Goal: Information Seeking & Learning: Learn about a topic

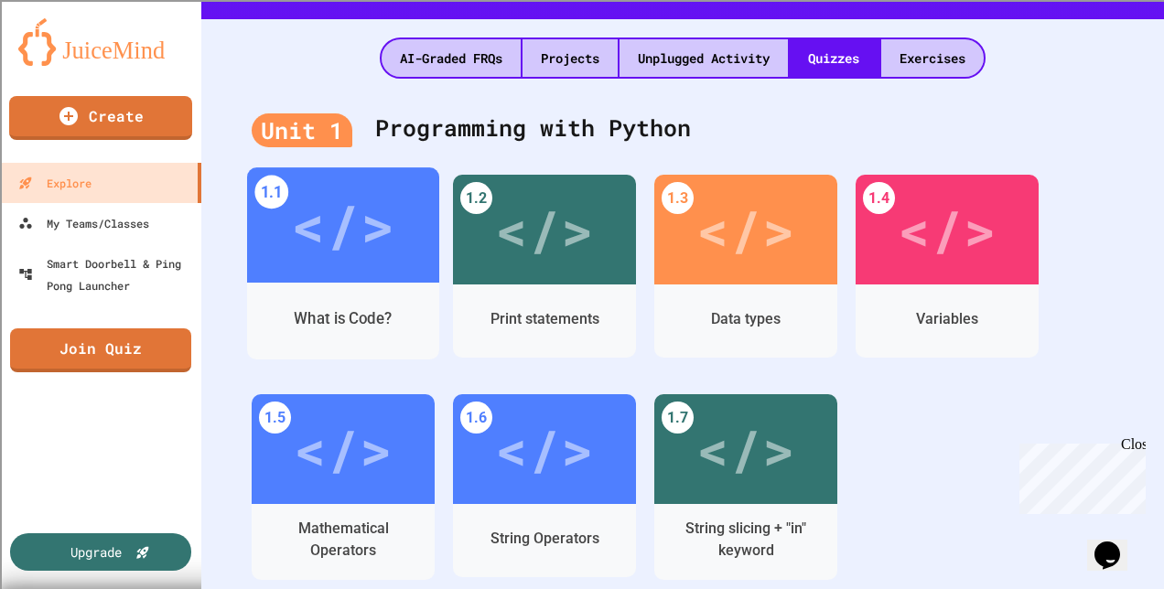
scroll to position [549, 0]
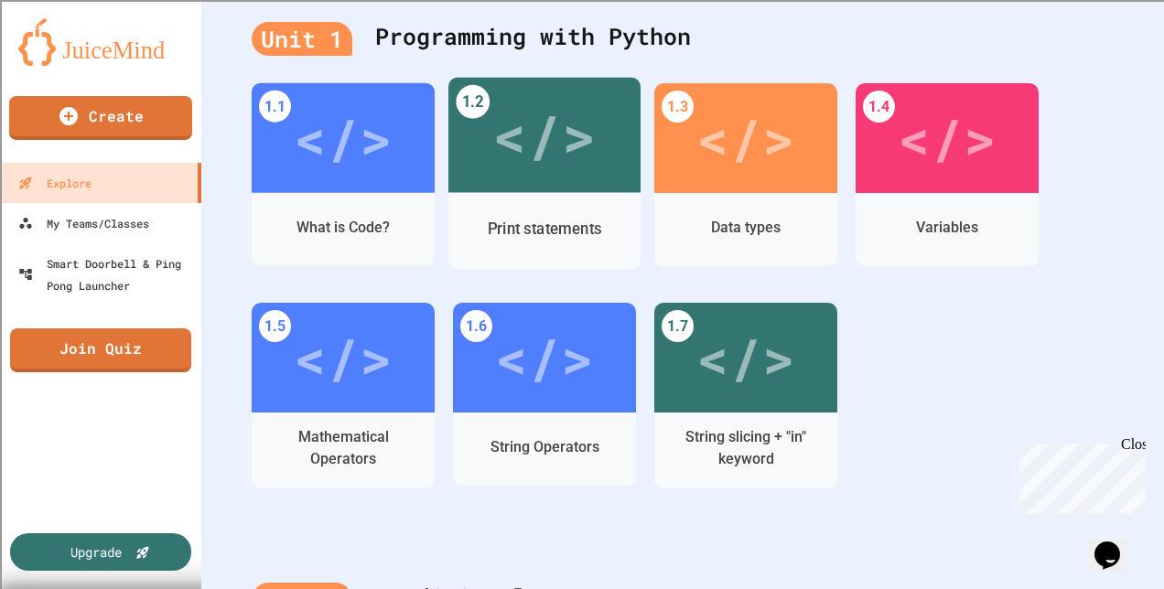
click at [503, 237] on div "Print statements" at bounding box center [545, 228] width 114 height 23
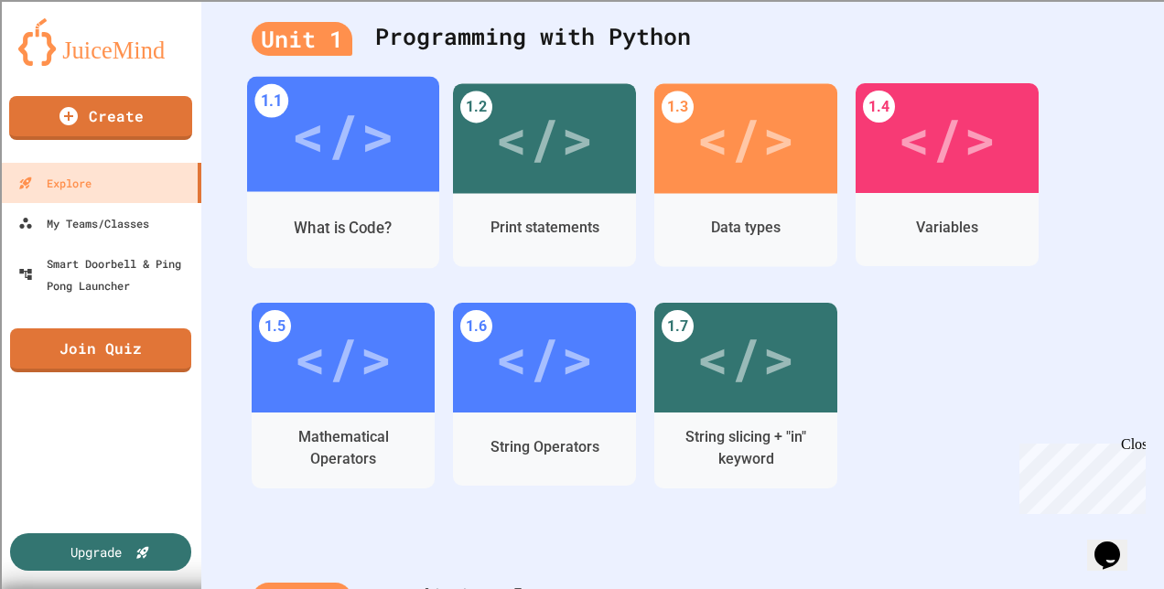
click at [309, 195] on div "What is Code?" at bounding box center [343, 230] width 192 height 77
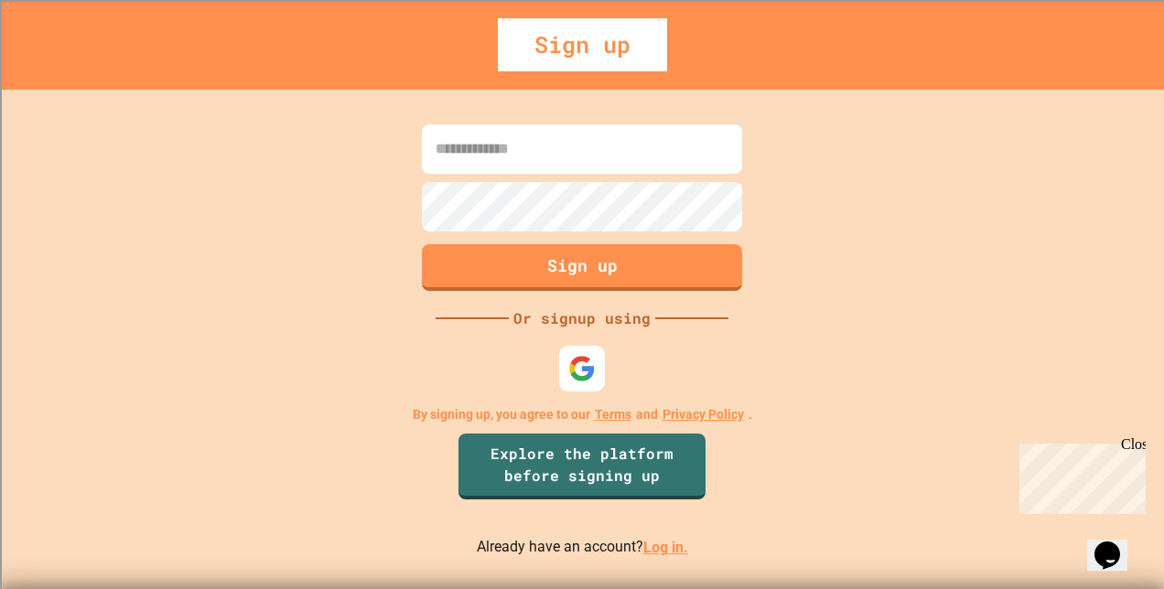
click at [466, 145] on input at bounding box center [582, 148] width 320 height 49
type input "**********"
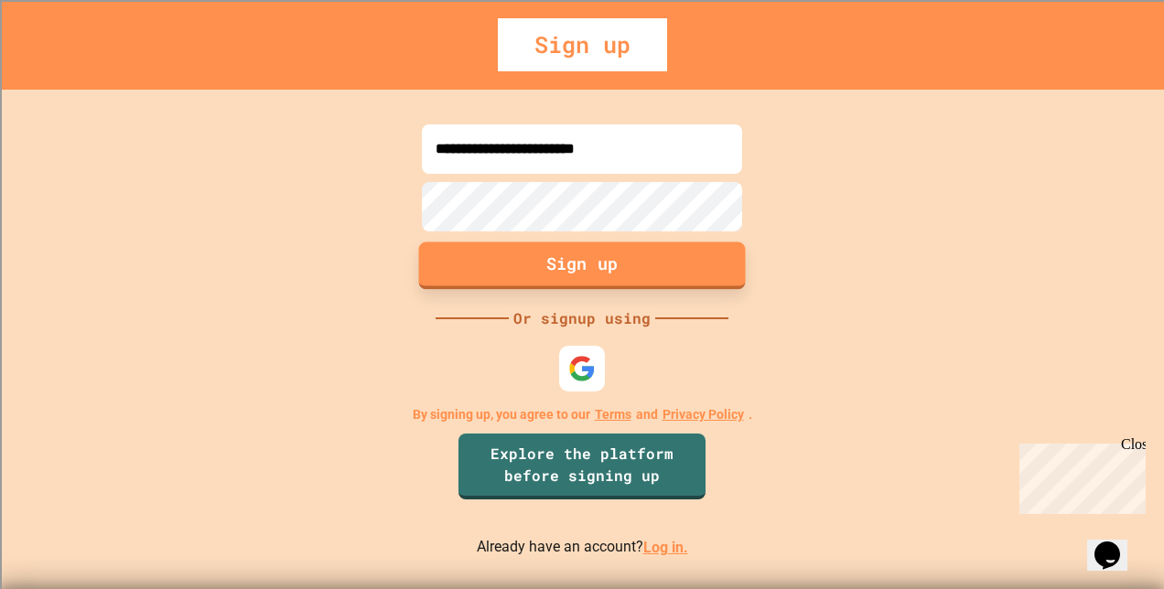
drag, startPoint x: 590, startPoint y: 255, endPoint x: 597, endPoint y: 265, distance: 11.9
click at [591, 258] on button "Sign up" at bounding box center [582, 266] width 327 height 48
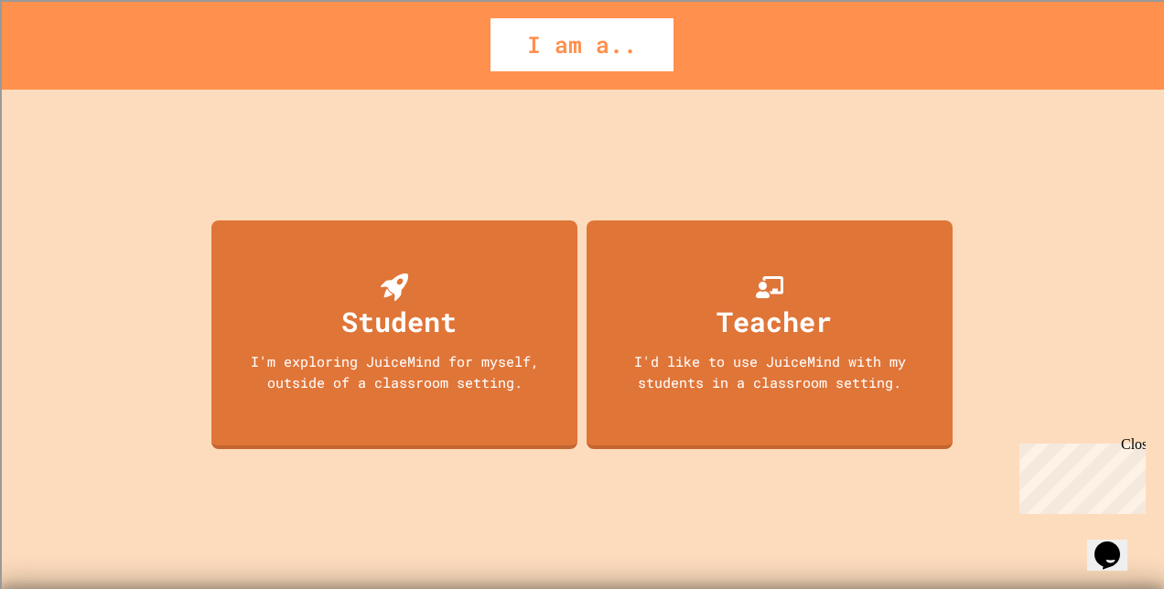
click at [1138, 448] on div "Close" at bounding box center [1132, 447] width 23 height 23
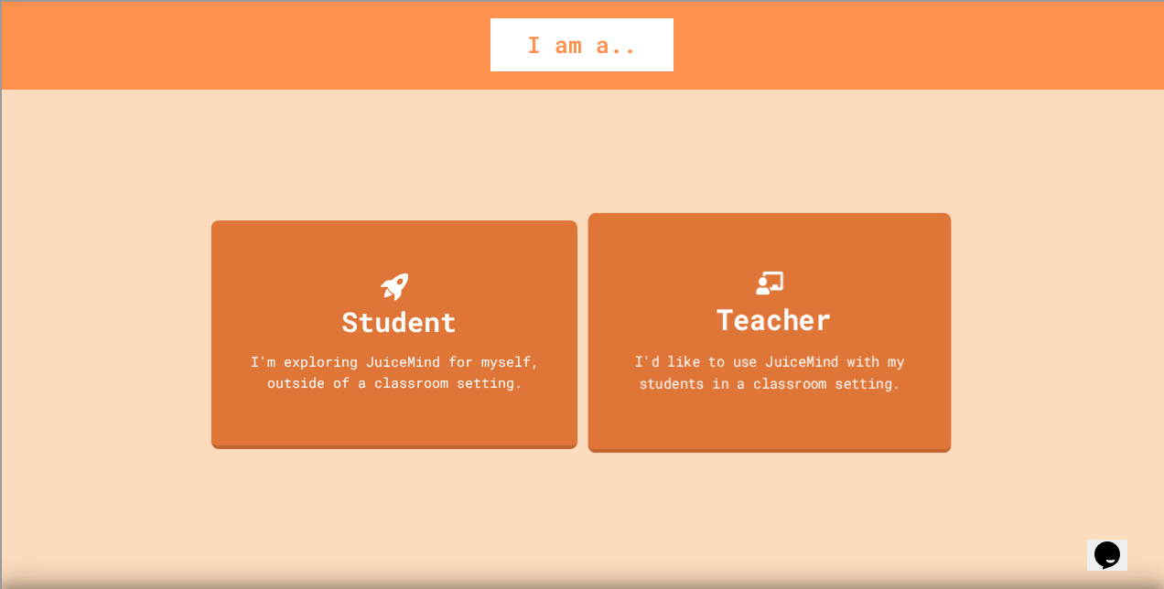
click at [851, 357] on div "I'd like to use JuiceMind with my students in a classroom setting." at bounding box center [769, 371] width 327 height 43
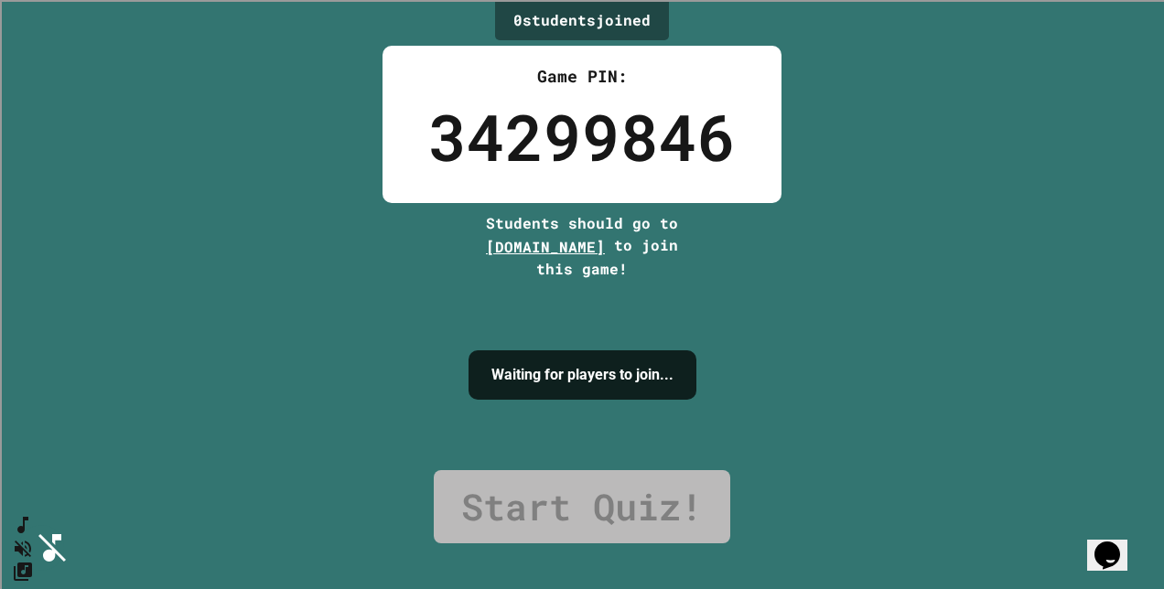
drag, startPoint x: 661, startPoint y: 496, endPoint x: 650, endPoint y: 508, distance: 16.2
click at [650, 508] on link "Start Quiz!" at bounding box center [582, 506] width 296 height 73
click at [651, 505] on link "Start Quiz!" at bounding box center [582, 506] width 296 height 73
click at [124, 189] on div "0 student s joined Game PIN: 34299846 Students should go to [DOMAIN_NAME] to jo…" at bounding box center [582, 294] width 1164 height 589
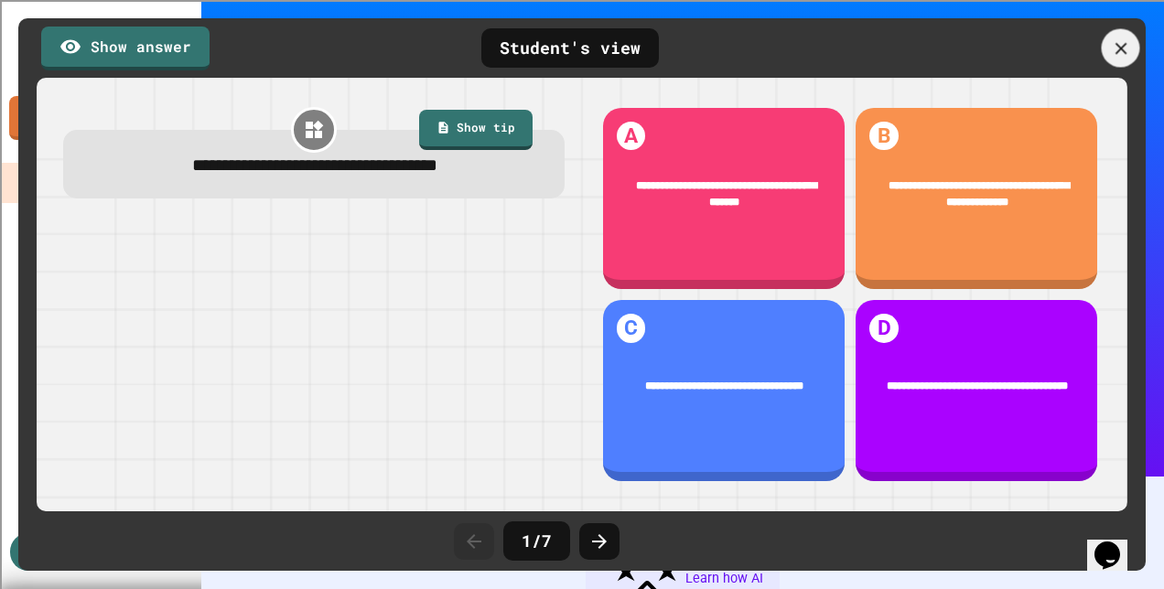
click at [1120, 44] on icon at bounding box center [1121, 48] width 20 height 20
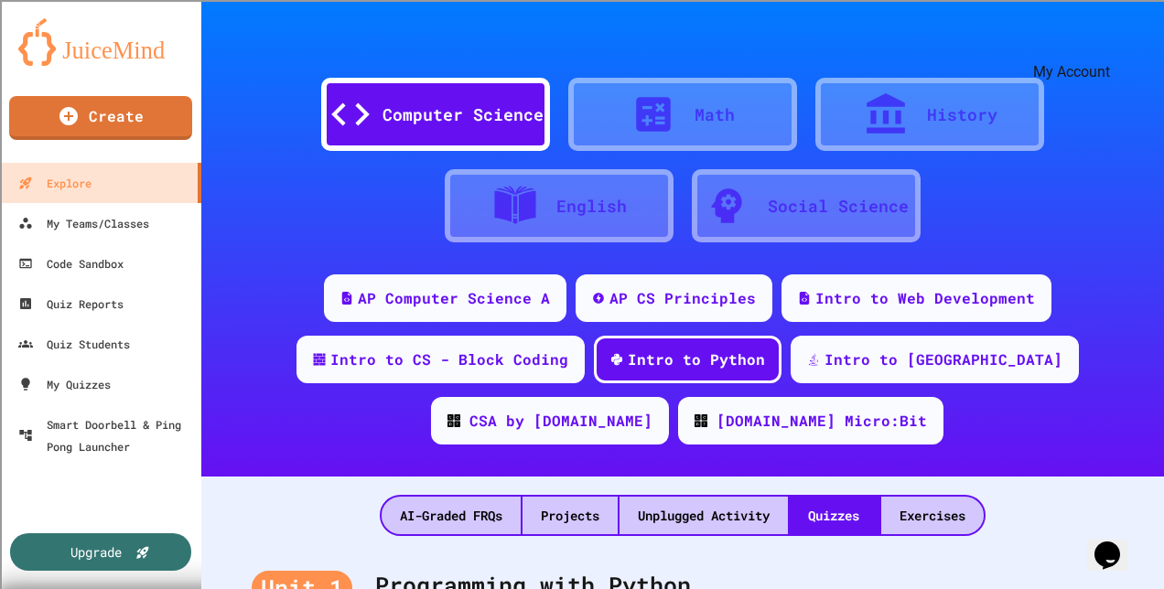
click at [1109, 45] on icon "My Account" at bounding box center [1109, 45] width 0 height 0
click at [150, 221] on div "My Teams/Classes" at bounding box center [83, 223] width 135 height 23
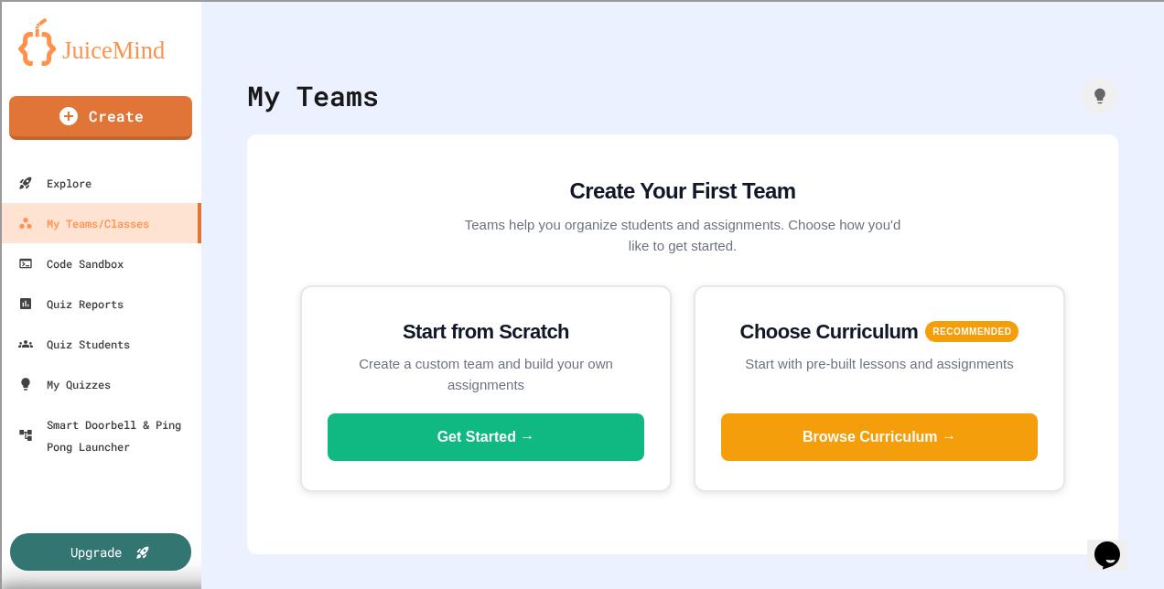
click at [716, 178] on h2 "Create Your First Team" at bounding box center [682, 191] width 439 height 33
drag, startPoint x: 714, startPoint y: 187, endPoint x: 512, endPoint y: 198, distance: 202.5
click at [713, 187] on h2 "Create Your First Team" at bounding box center [682, 191] width 439 height 33
click at [102, 351] on div "Quiz Students" at bounding box center [73, 344] width 115 height 23
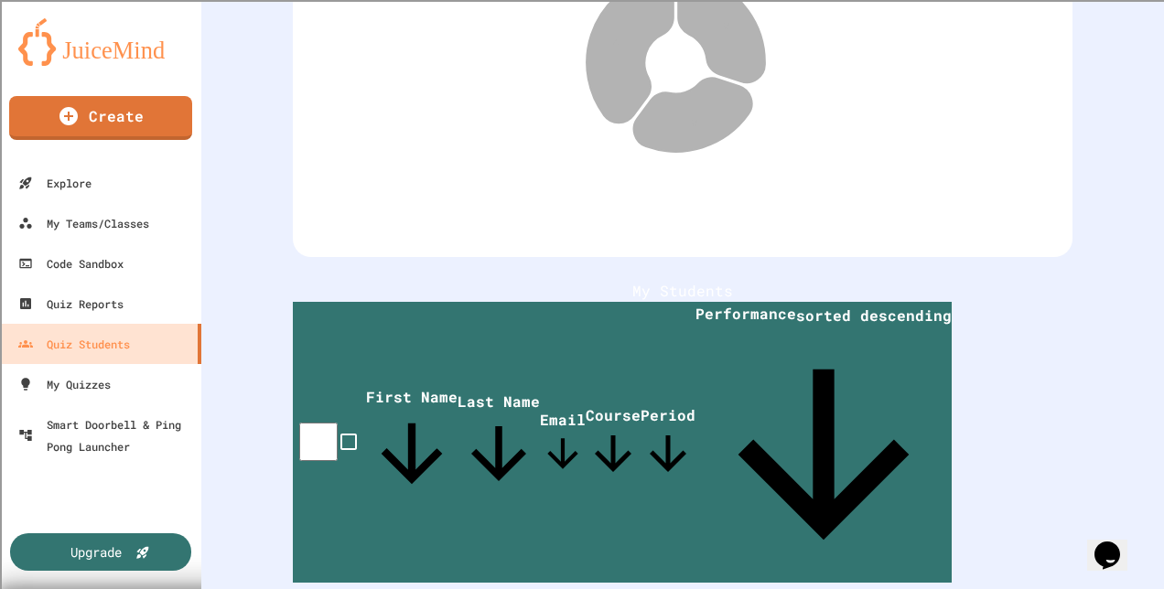
scroll to position [279, 0]
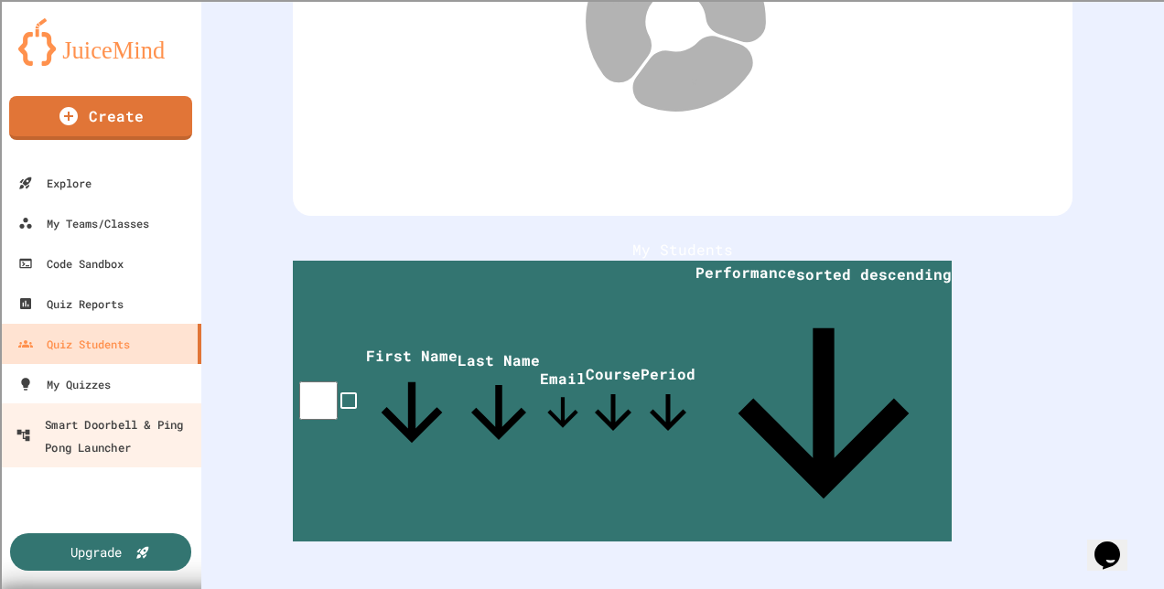
click at [124, 447] on div "Smart Doorbell & Ping Pong Launcher" at bounding box center [106, 435] width 181 height 45
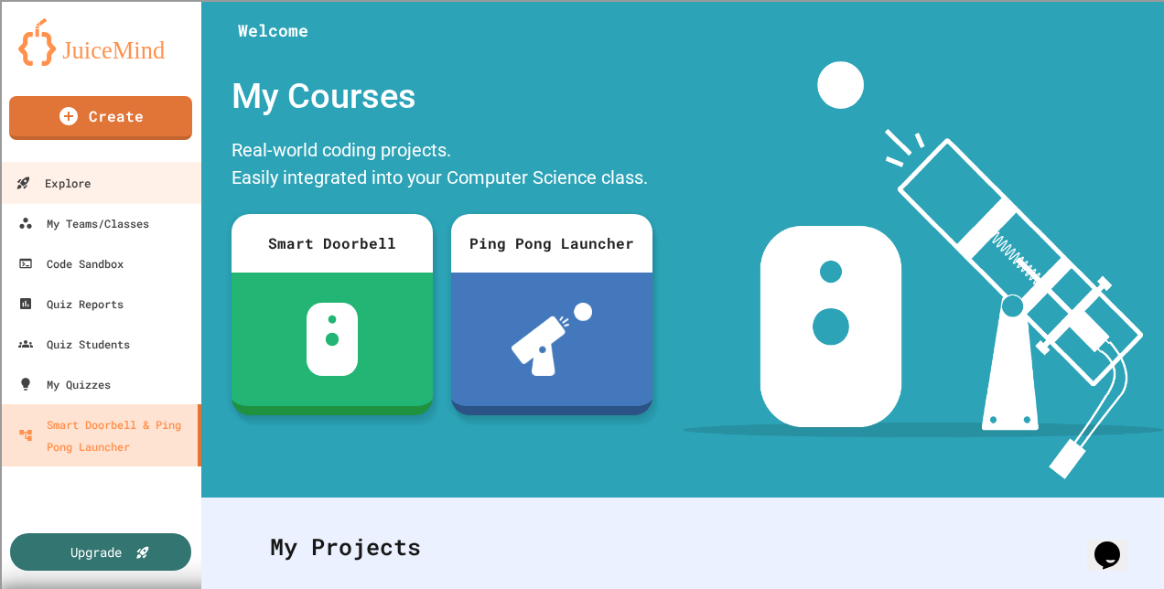
click at [38, 187] on div "Explore" at bounding box center [53, 183] width 75 height 23
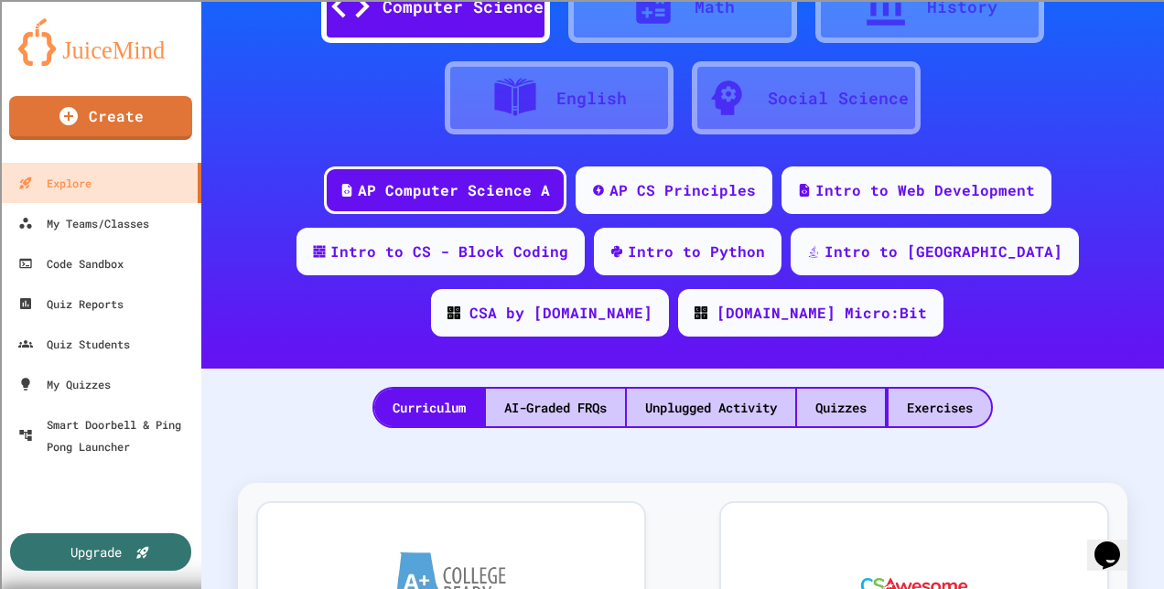
scroll to position [70, 0]
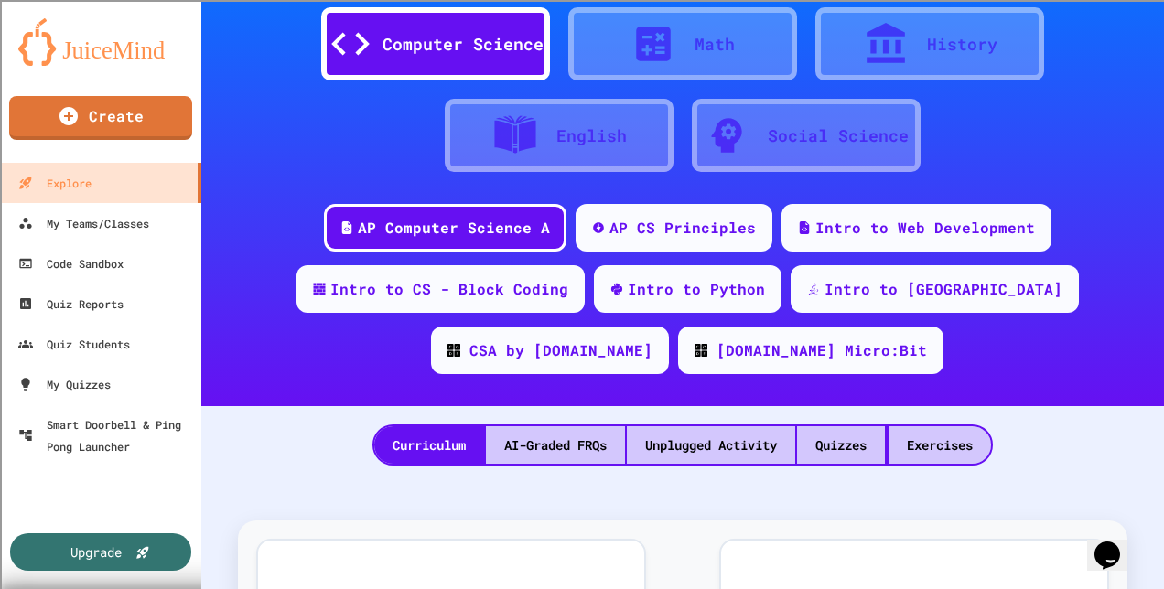
click at [566, 447] on div "AI-Graded FRQs" at bounding box center [555, 445] width 139 height 38
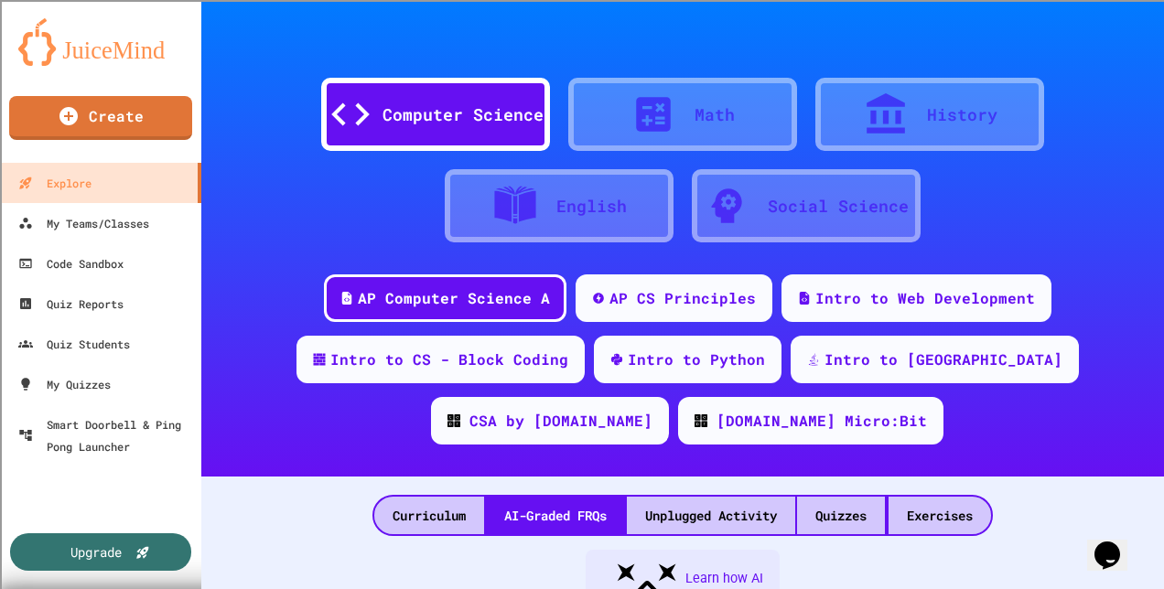
click at [657, 520] on div "Unplugged Activity" at bounding box center [711, 516] width 168 height 38
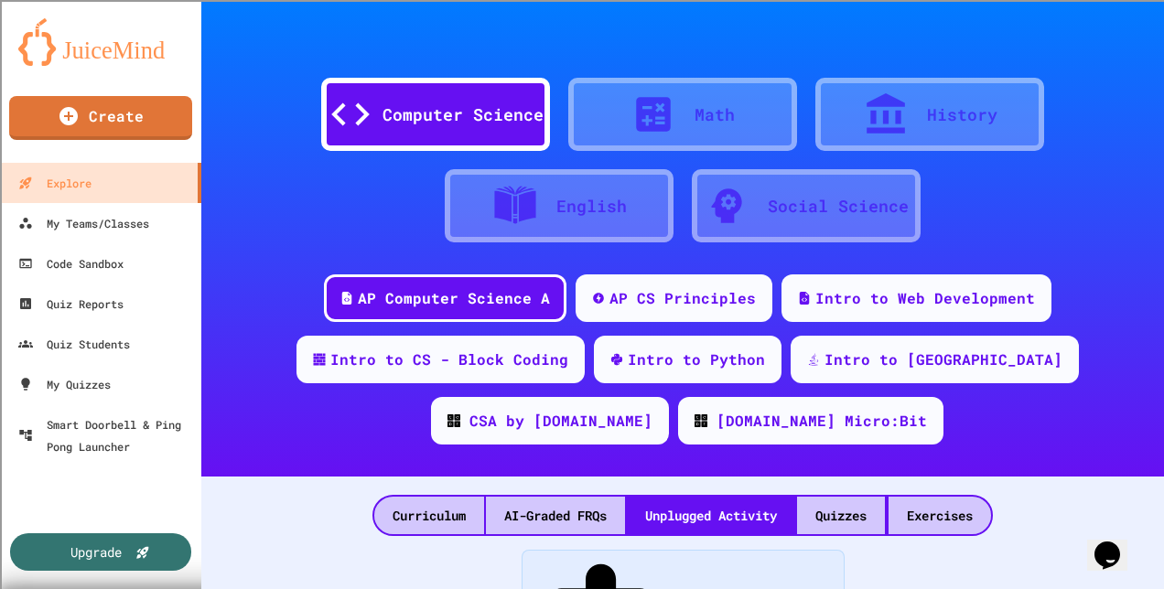
click at [611, 135] on div "Math" at bounding box center [682, 114] width 229 height 73
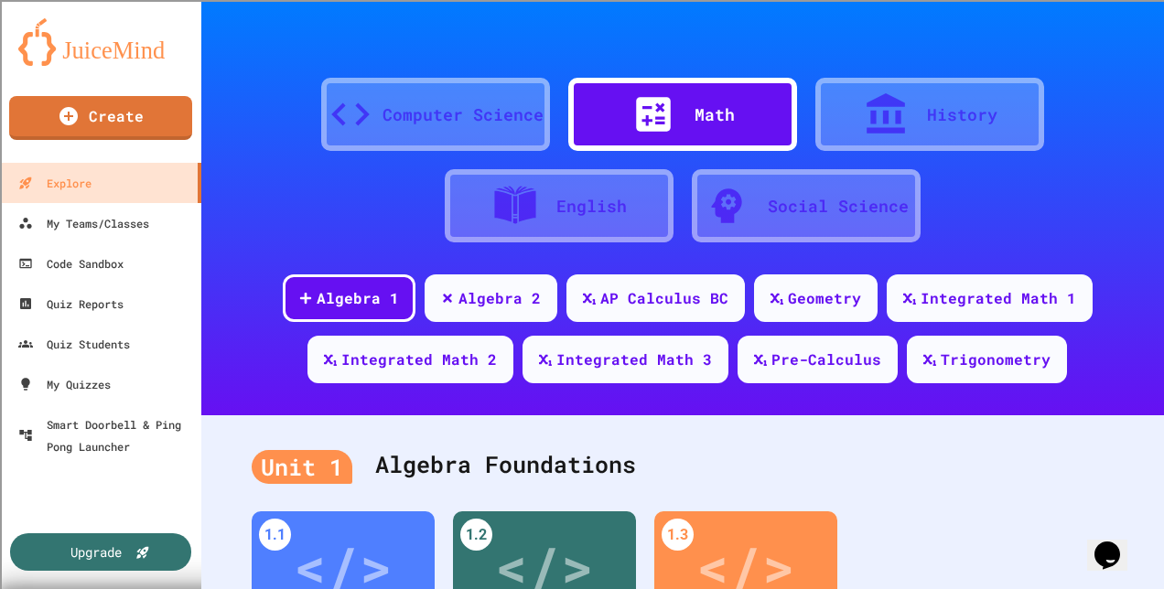
click at [571, 205] on div "English" at bounding box center [591, 206] width 70 height 25
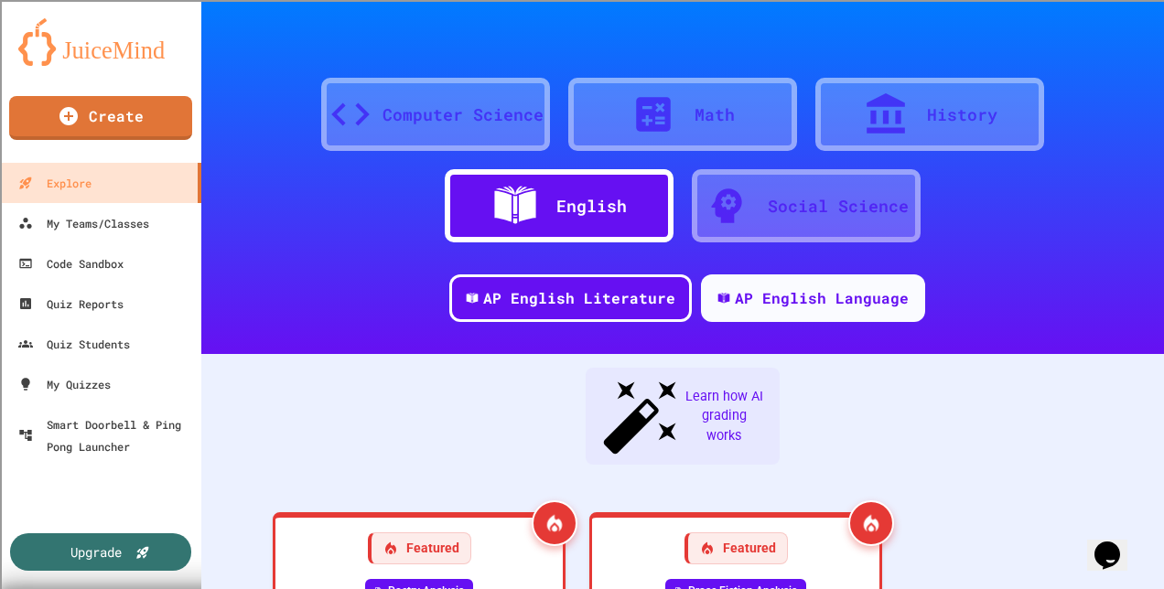
click at [420, 137] on div "Computer Science" at bounding box center [435, 114] width 229 height 73
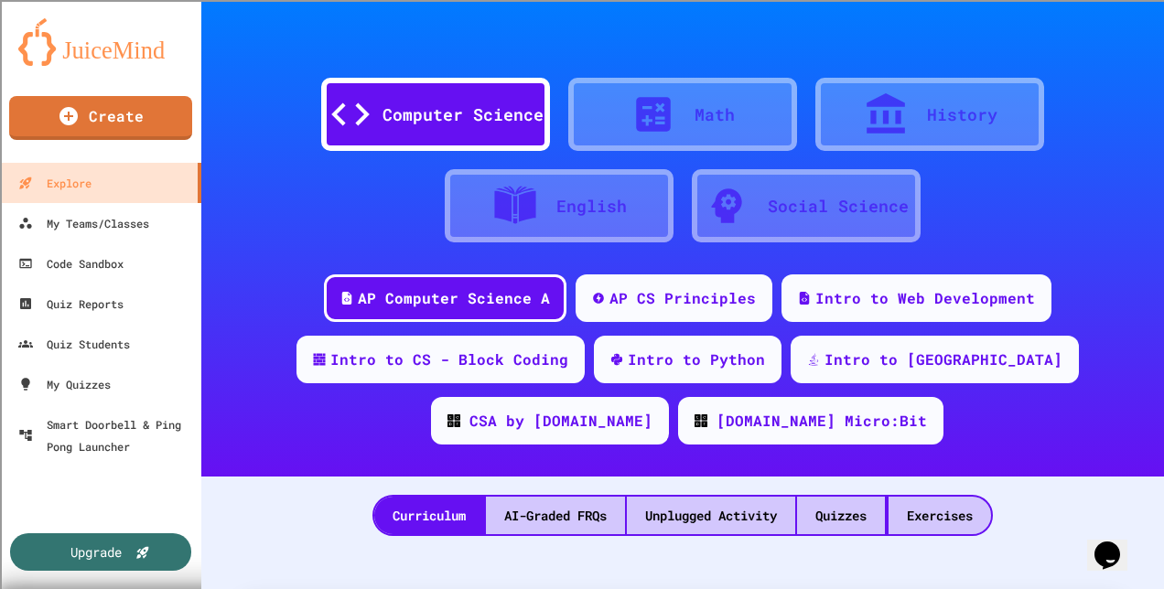
click at [501, 367] on div "Intro to CS - Block Coding" at bounding box center [449, 360] width 238 height 22
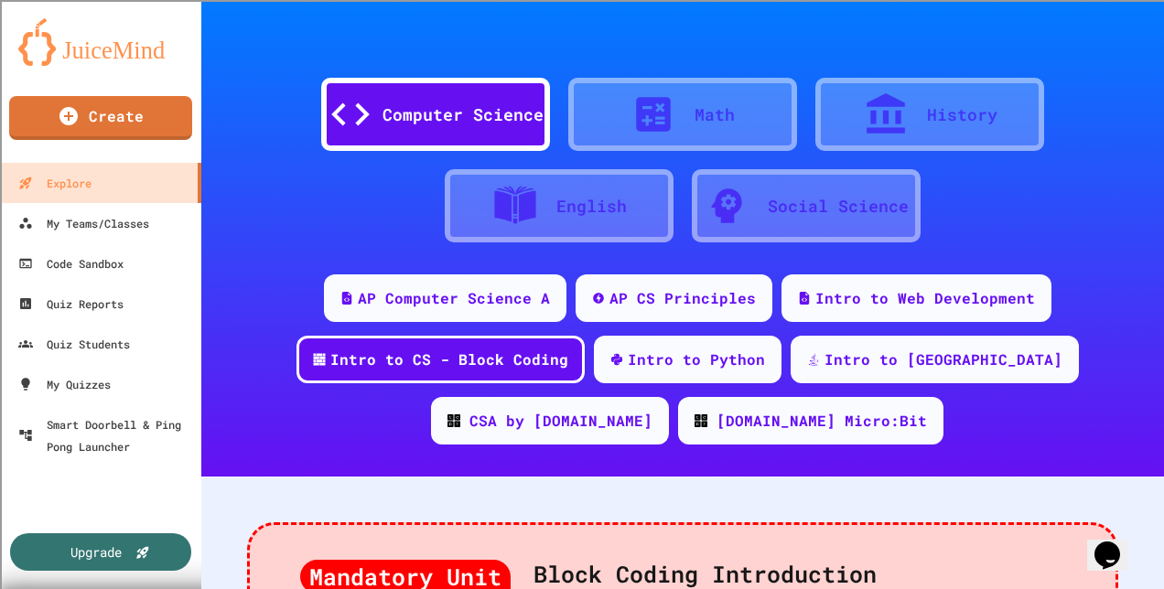
click at [673, 370] on div "Intro to Python" at bounding box center [688, 360] width 188 height 48
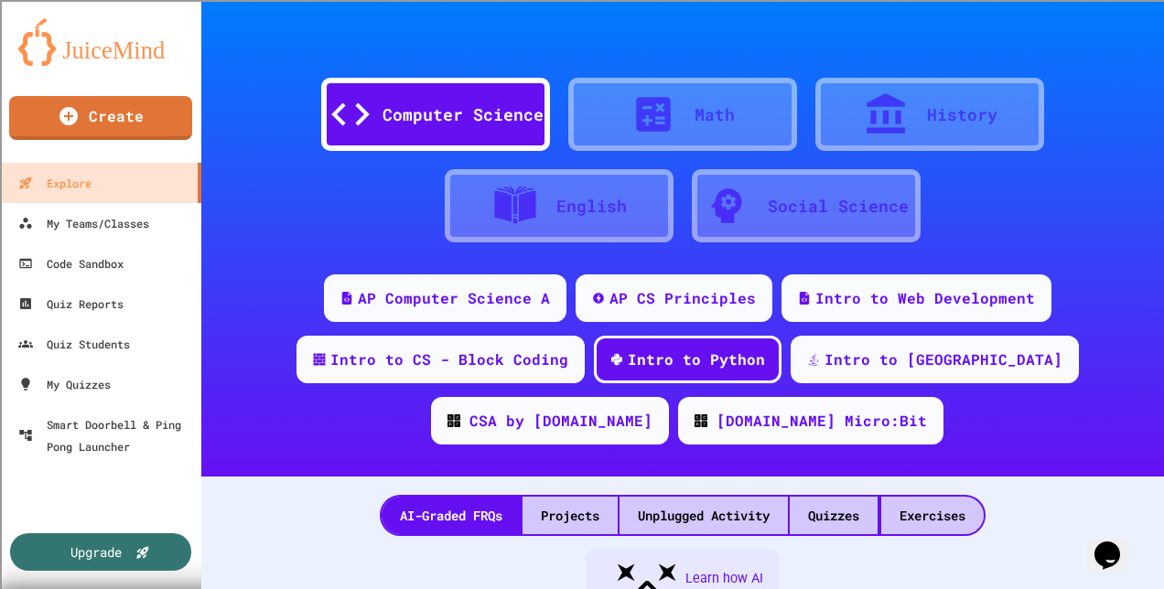
click at [330, 361] on div "Intro to CS - Block Coding" at bounding box center [449, 360] width 238 height 22
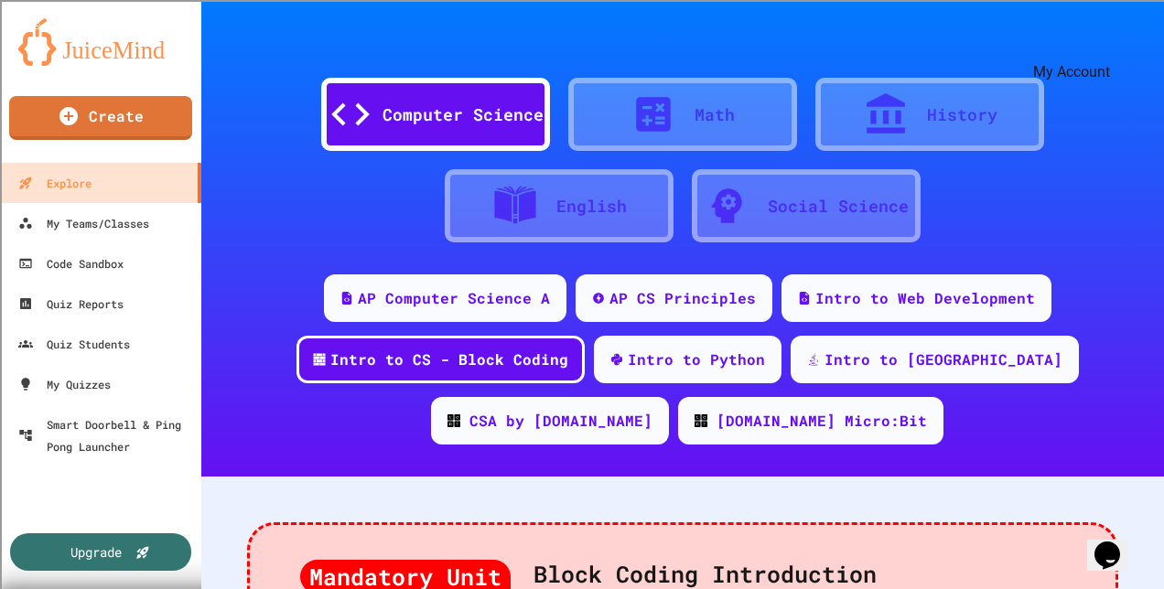
click at [1114, 49] on icon "My Account" at bounding box center [1122, 57] width 17 height 17
